Goal: Information Seeking & Learning: Learn about a topic

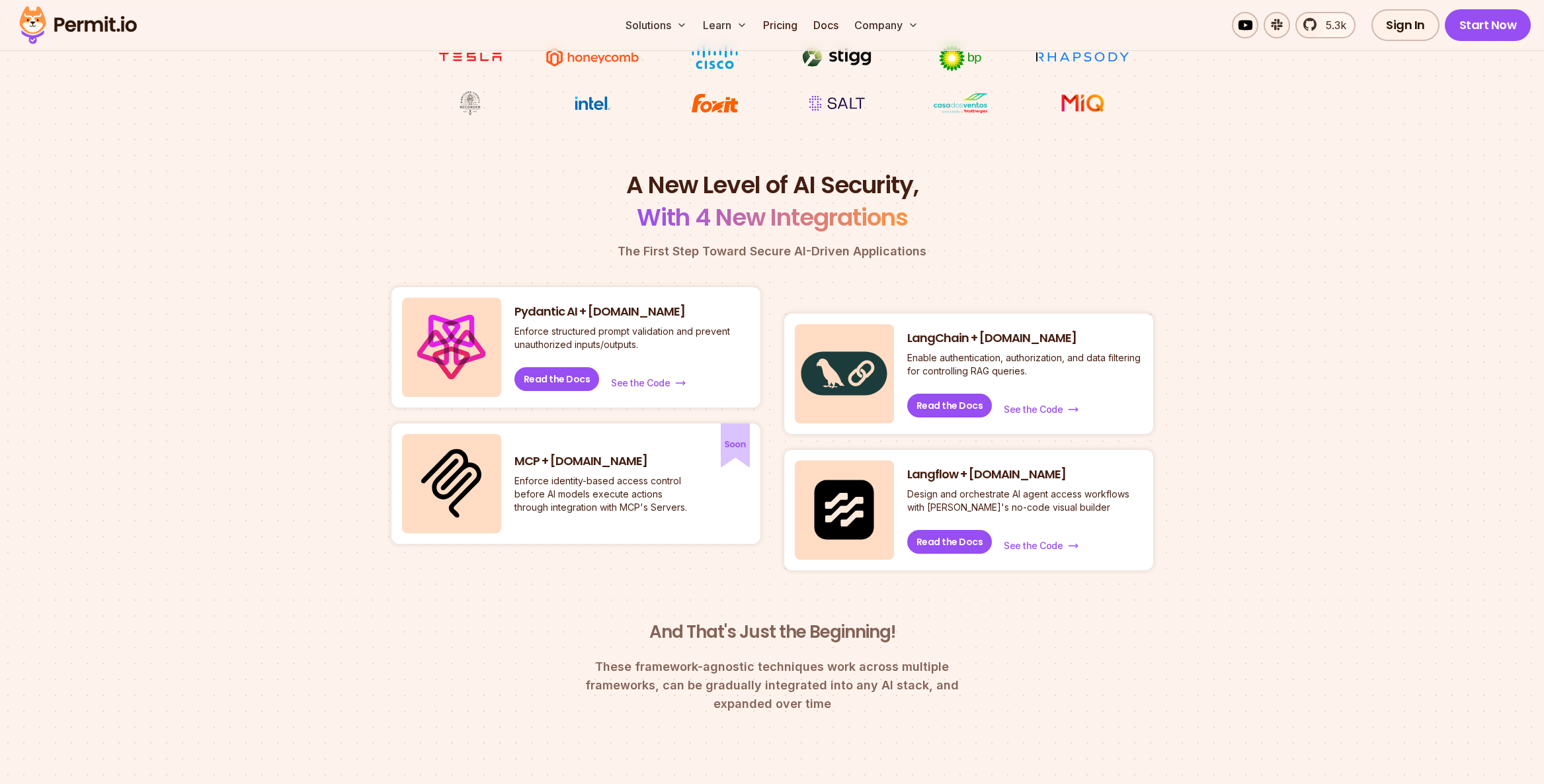
scroll to position [800, 0]
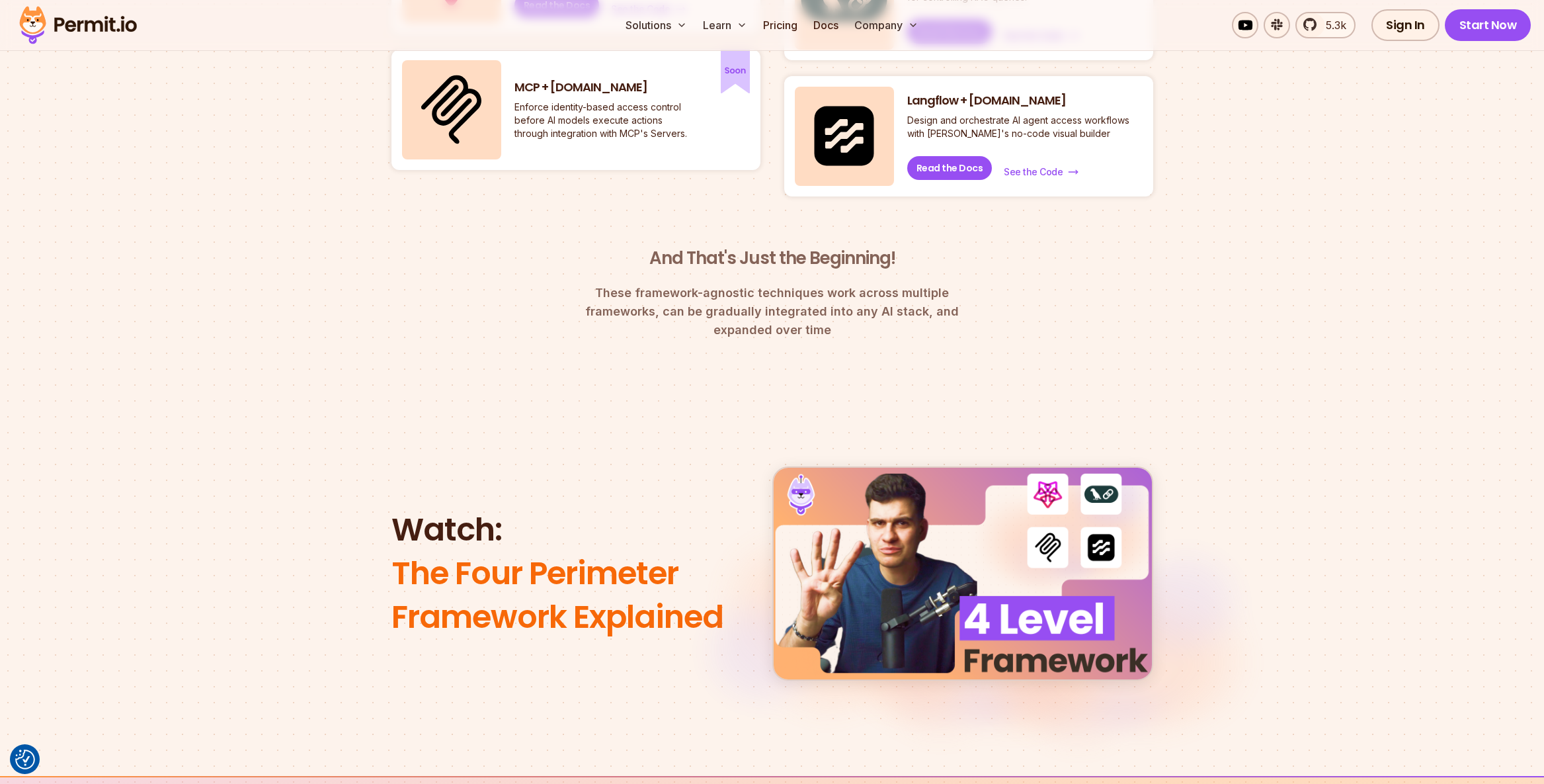
click at [964, 574] on img at bounding box center [963, 573] width 62 height 62
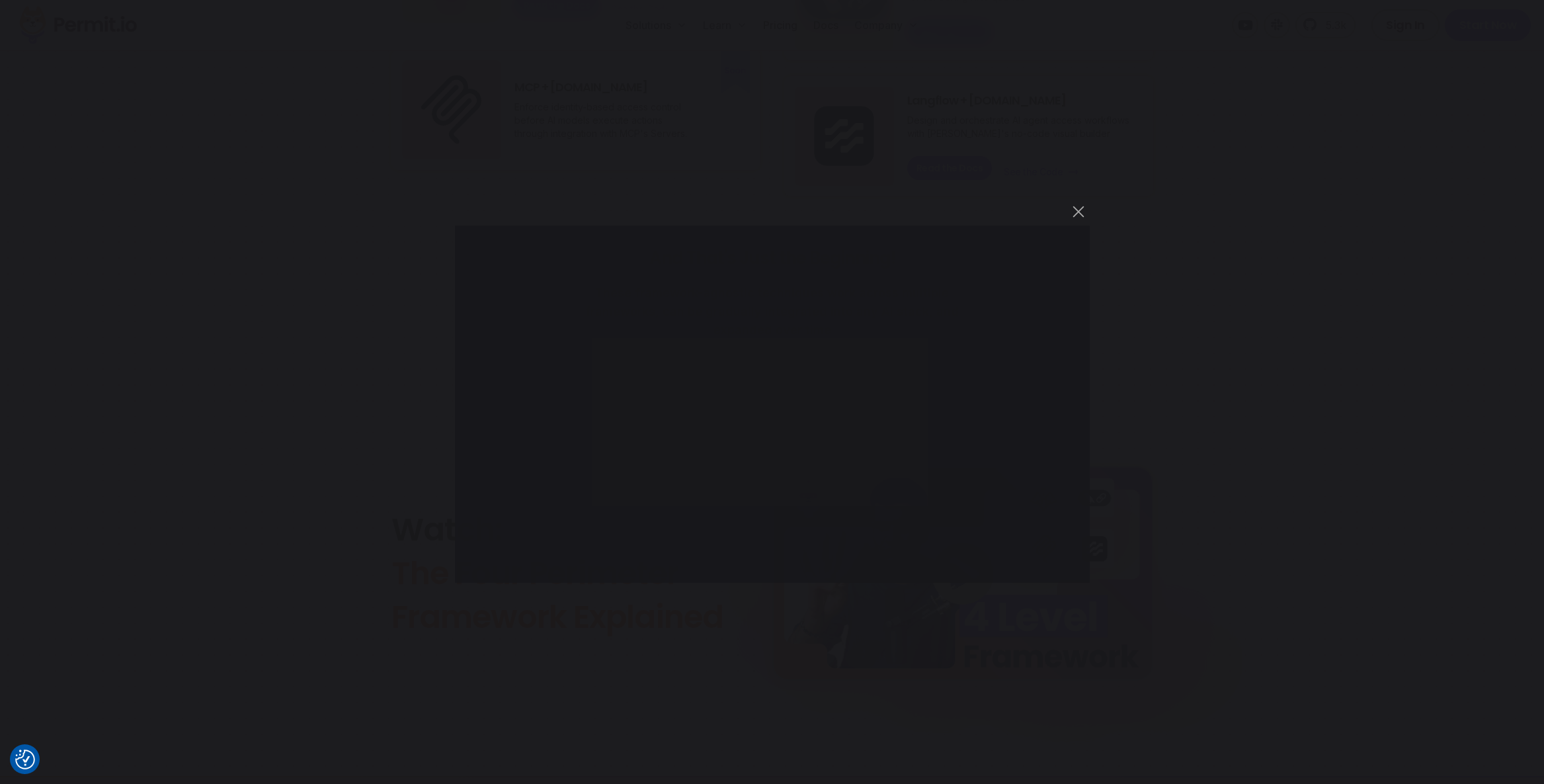
click at [1181, 498] on div "You can close this modal content with the ESC key" at bounding box center [772, 392] width 1544 height 784
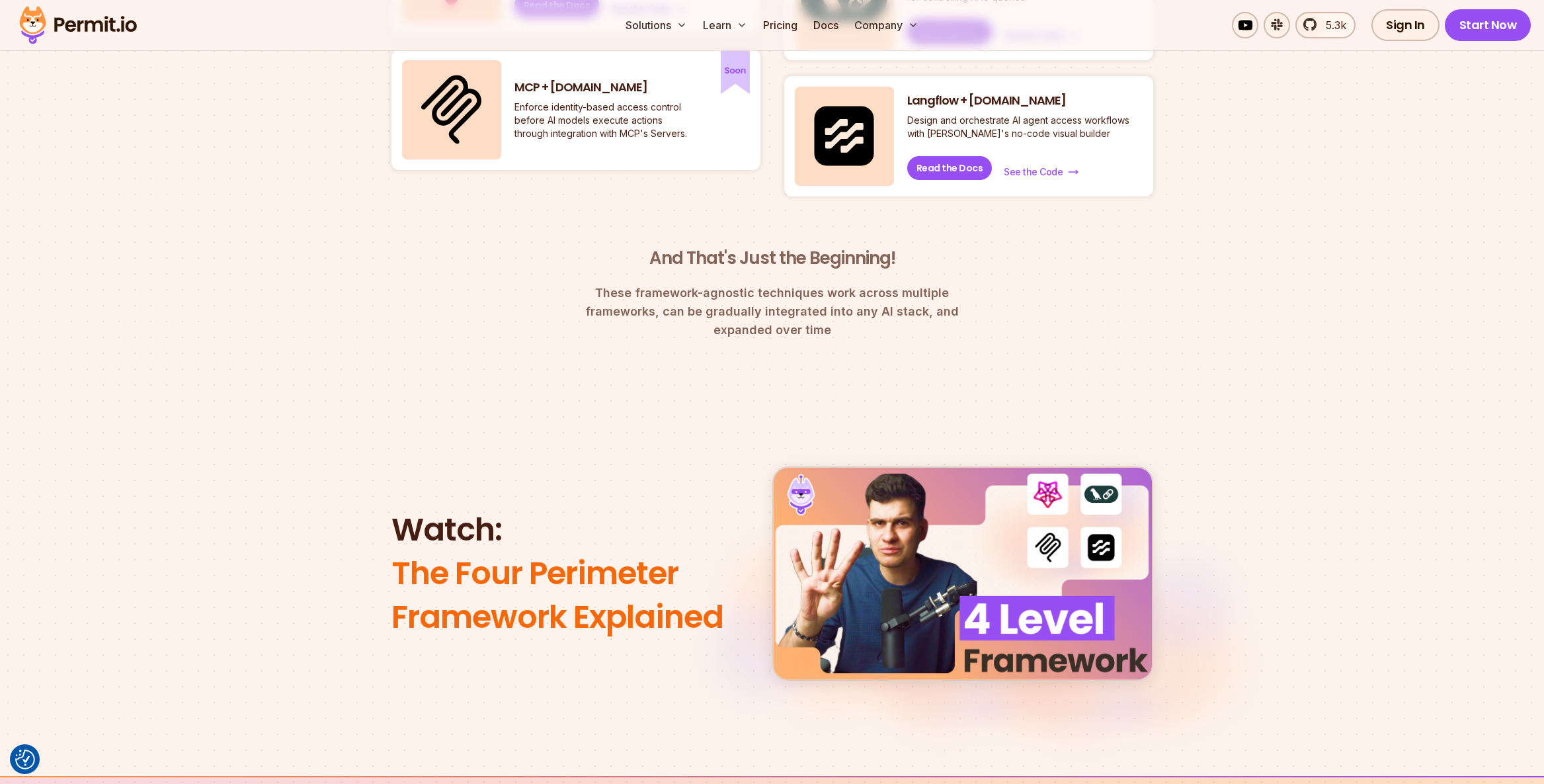
click at [970, 589] on img at bounding box center [962, 573] width 398 height 222
